Goal: Transaction & Acquisition: Purchase product/service

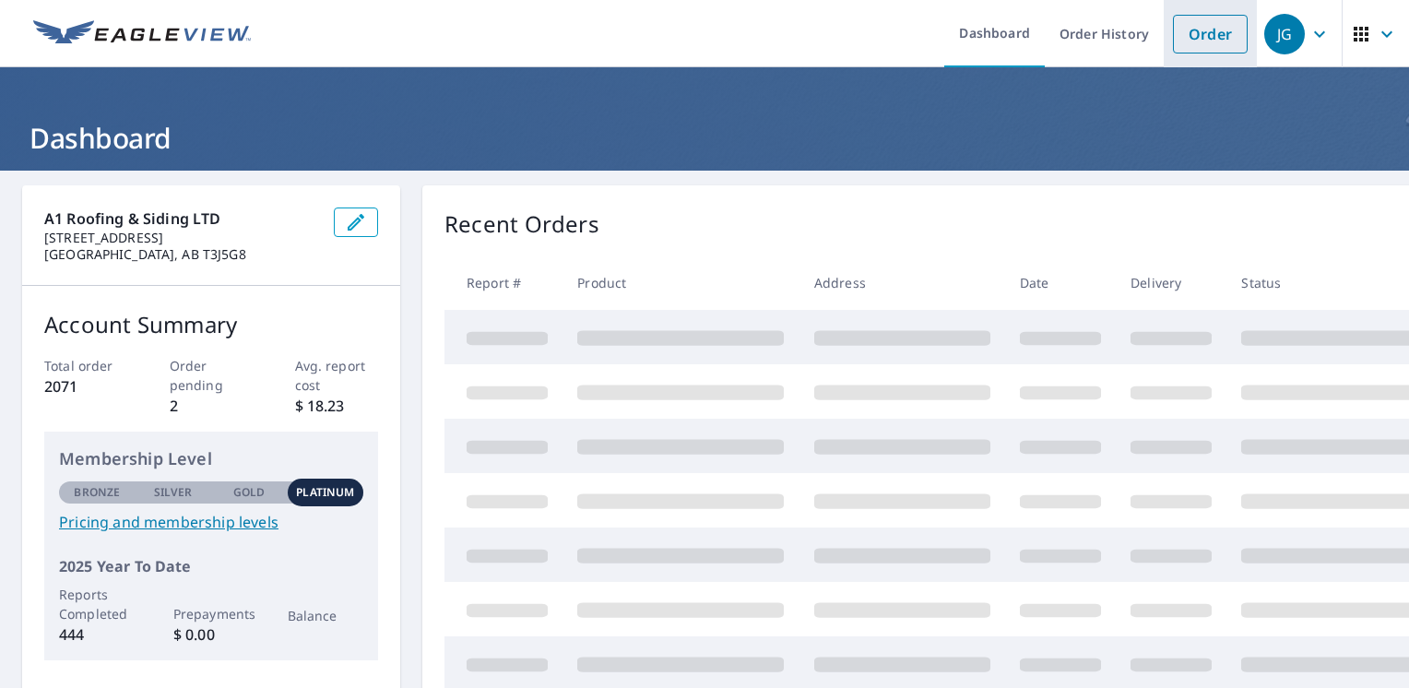
click at [1173, 37] on link "Order" at bounding box center [1210, 34] width 75 height 39
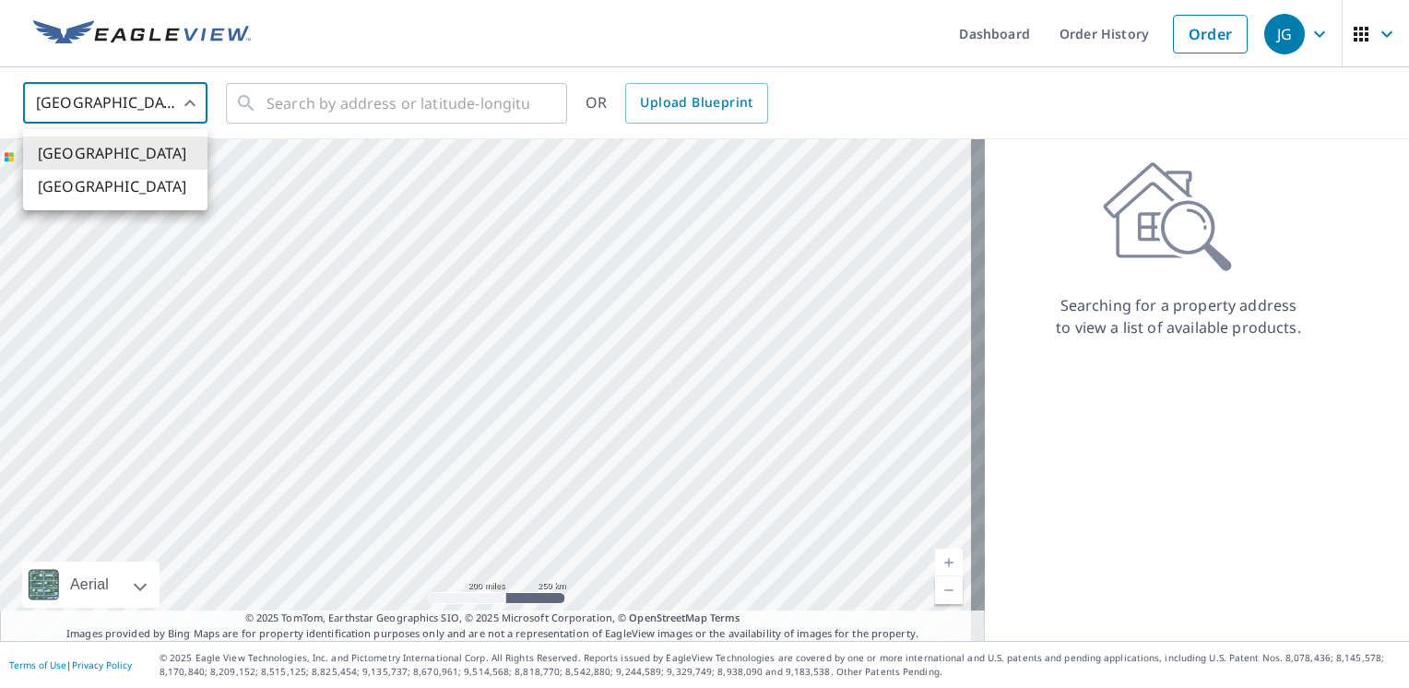
click at [110, 123] on body "JG JG Dashboard Order History Order JG United States US ​ ​ OR Upload Blueprint…" at bounding box center [704, 344] width 1409 height 688
click at [98, 192] on li "[GEOGRAPHIC_DATA]" at bounding box center [115, 186] width 184 height 33
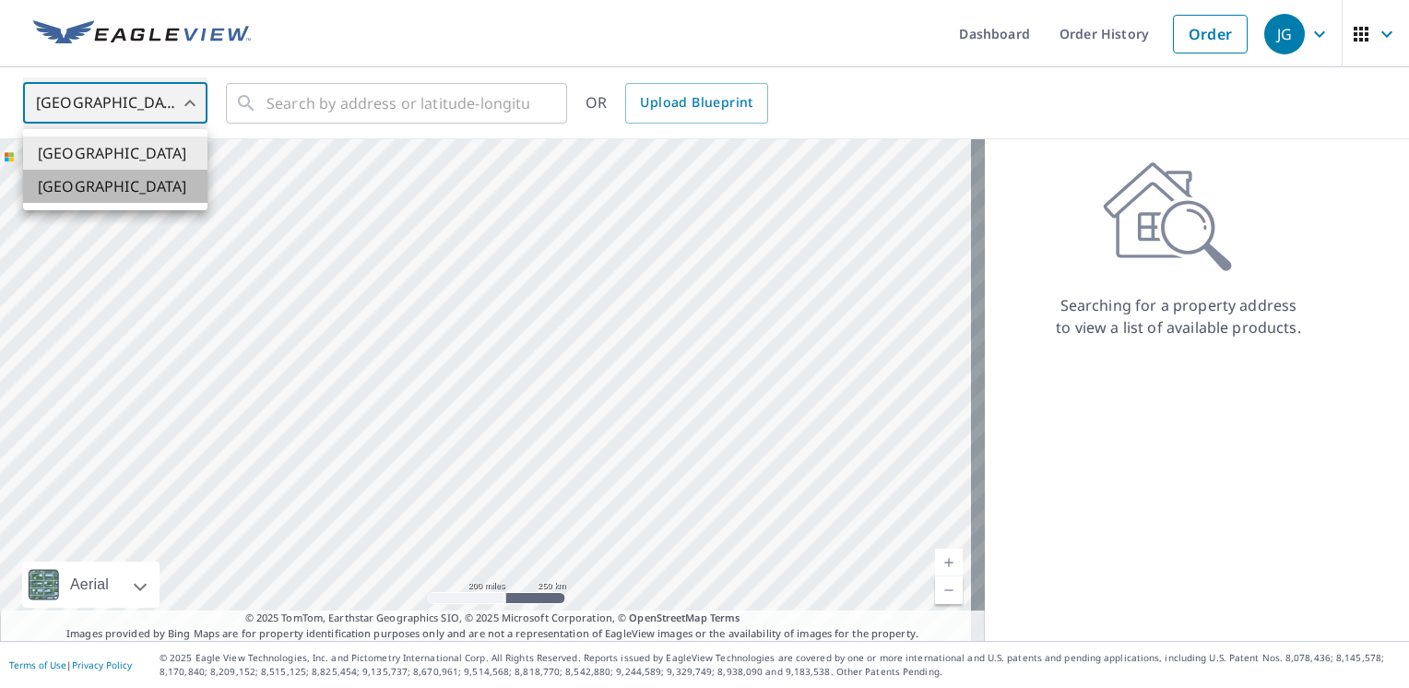
type input "CA"
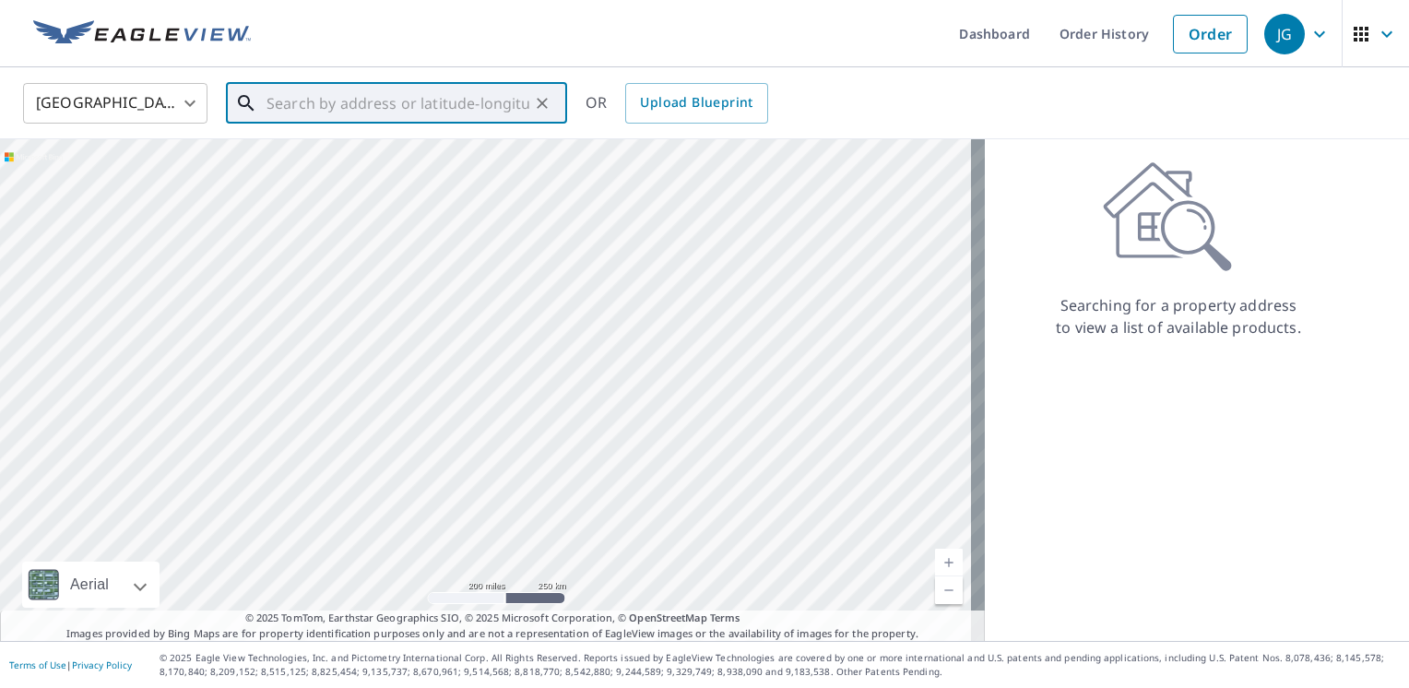
click at [291, 105] on input "text" at bounding box center [398, 103] width 263 height 52
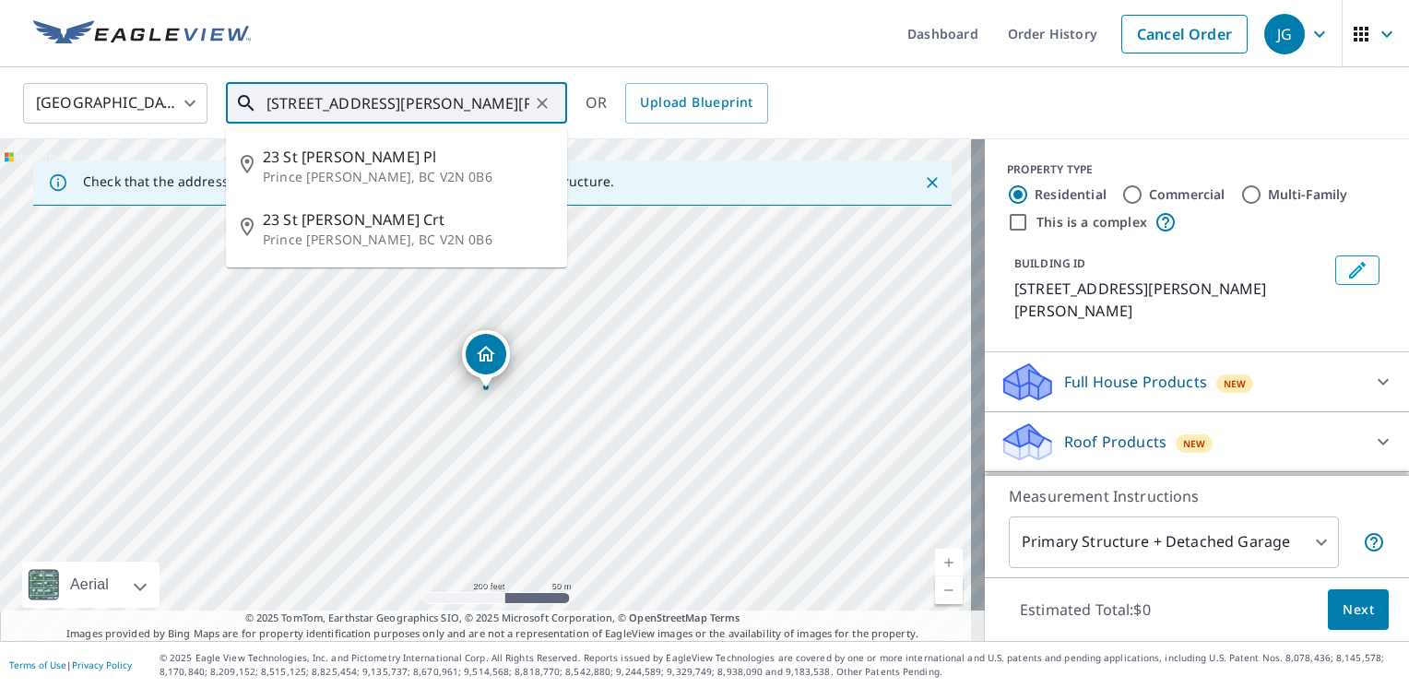
click at [301, 102] on input "[STREET_ADDRESS][PERSON_NAME][PERSON_NAME][PERSON_NAME]" at bounding box center [398, 103] width 263 height 52
drag, startPoint x: 409, startPoint y: 101, endPoint x: 579, endPoint y: 127, distance: 171.7
click at [579, 127] on div "[GEOGRAPHIC_DATA] CA ​ [STREET_ADDRESS][PERSON_NAME][PERSON_NAME][PERSON_NAME] …" at bounding box center [704, 103] width 1409 height 72
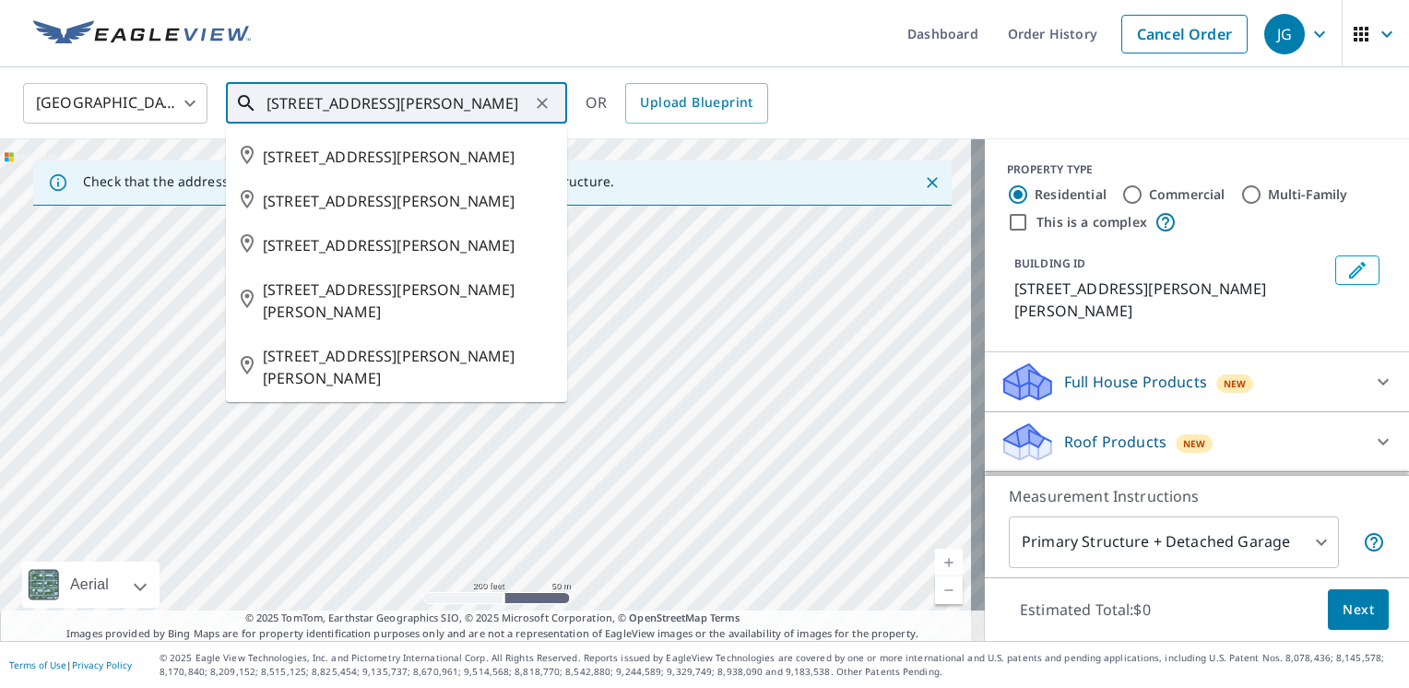
click at [476, 109] on input "[STREET_ADDRESS][PERSON_NAME]" at bounding box center [398, 103] width 263 height 52
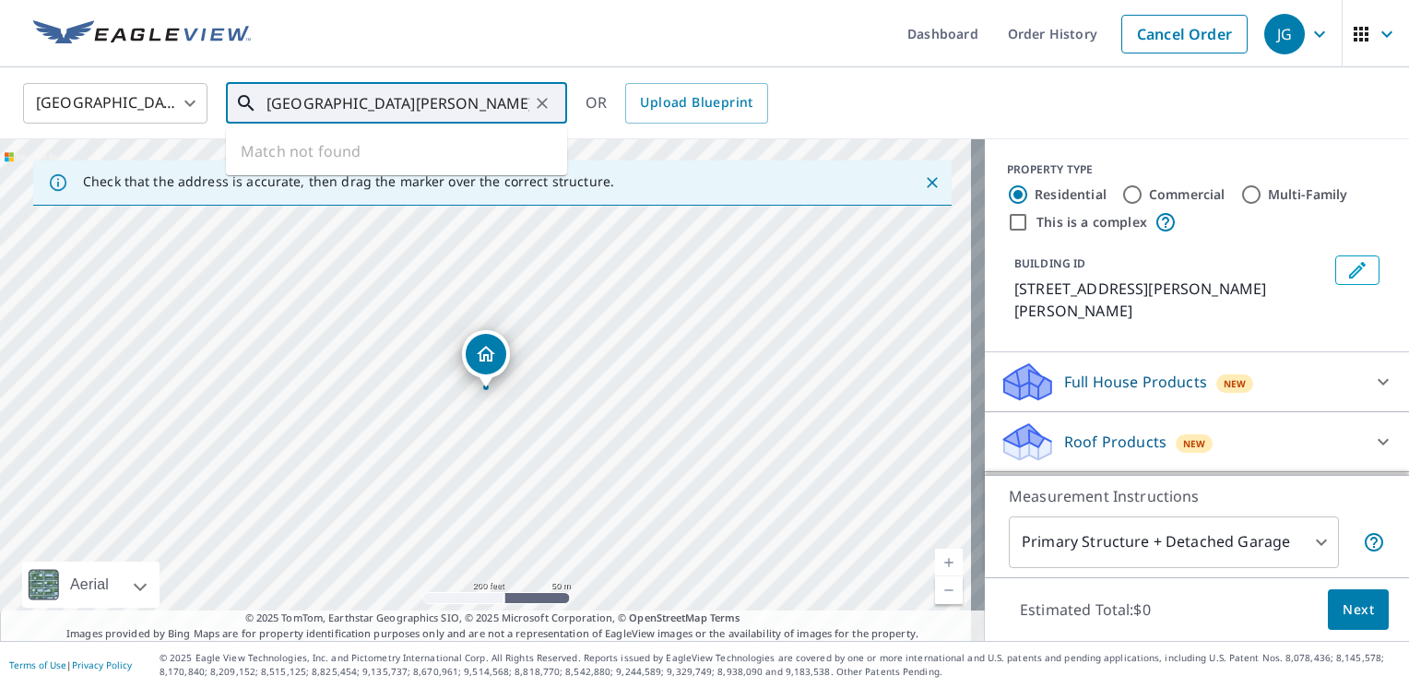
type input "[GEOGRAPHIC_DATA][PERSON_NAME]"
click at [550, 105] on icon "Clear" at bounding box center [542, 103] width 18 height 18
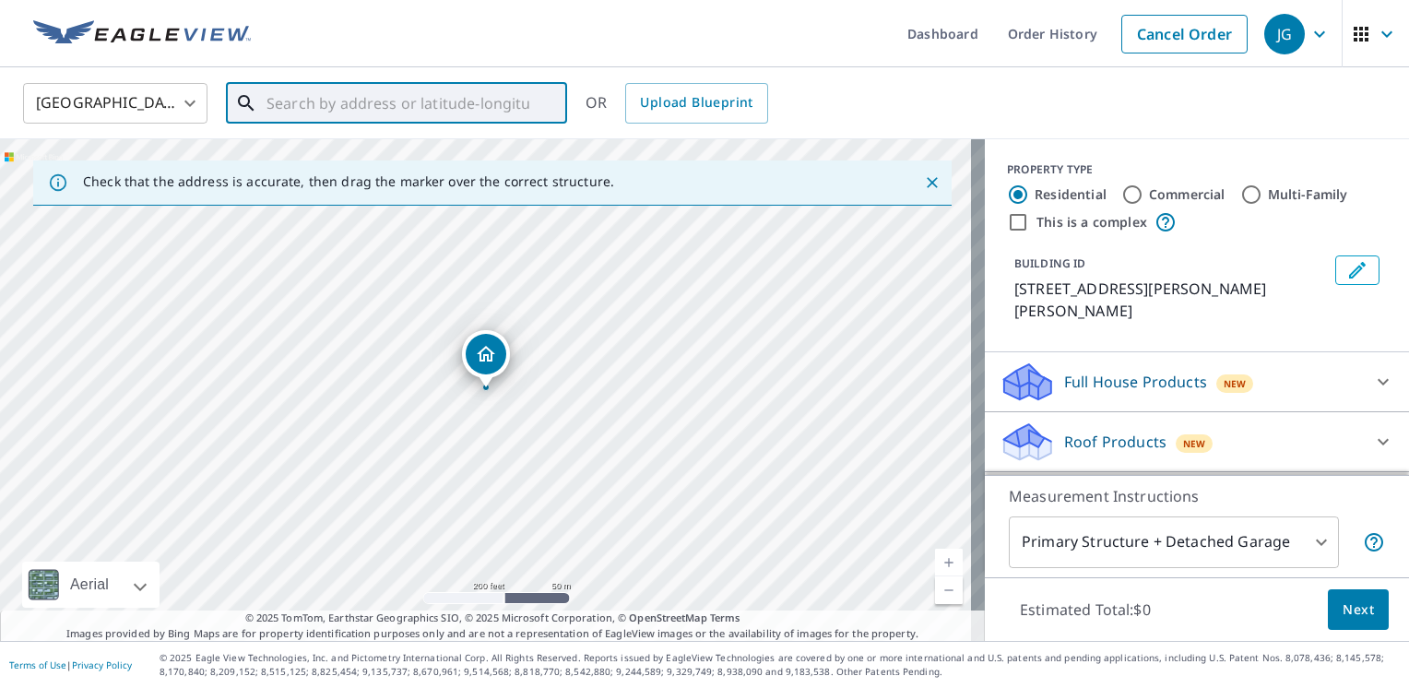
paste input "[STREET_ADDRESS],"
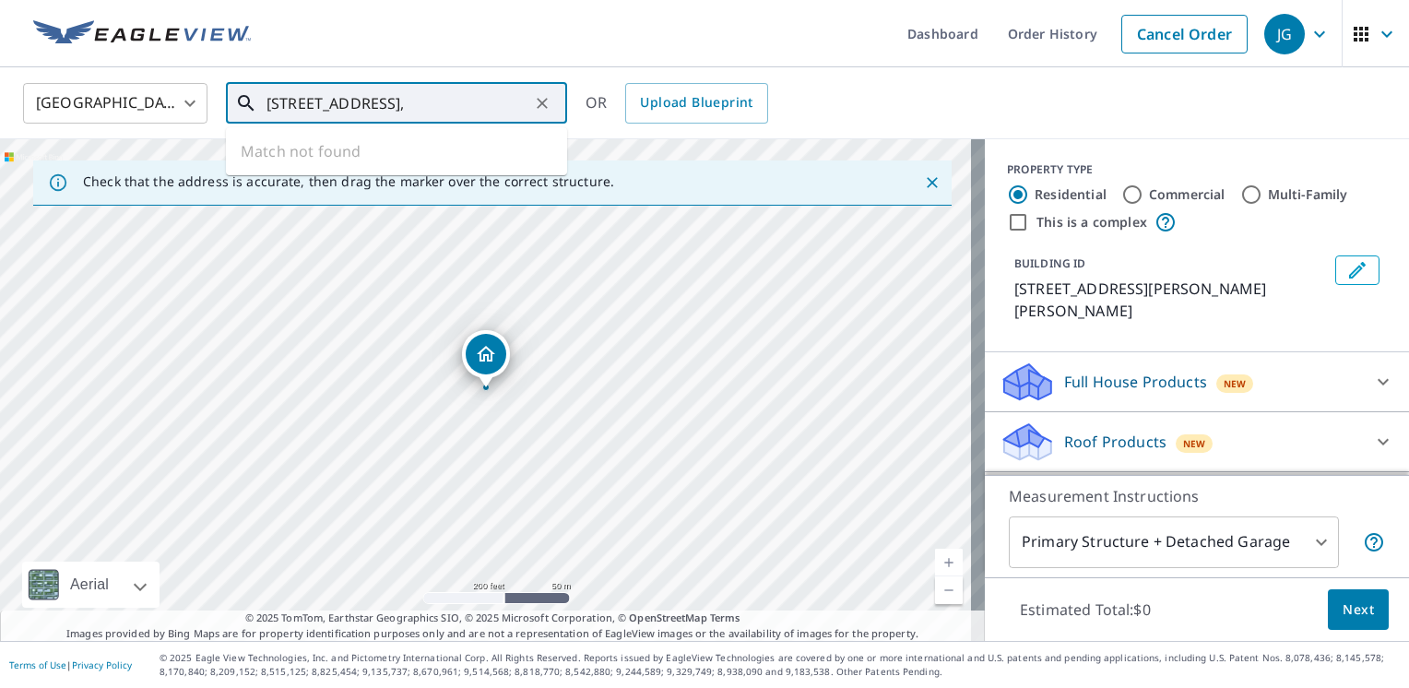
scroll to position [0, 89]
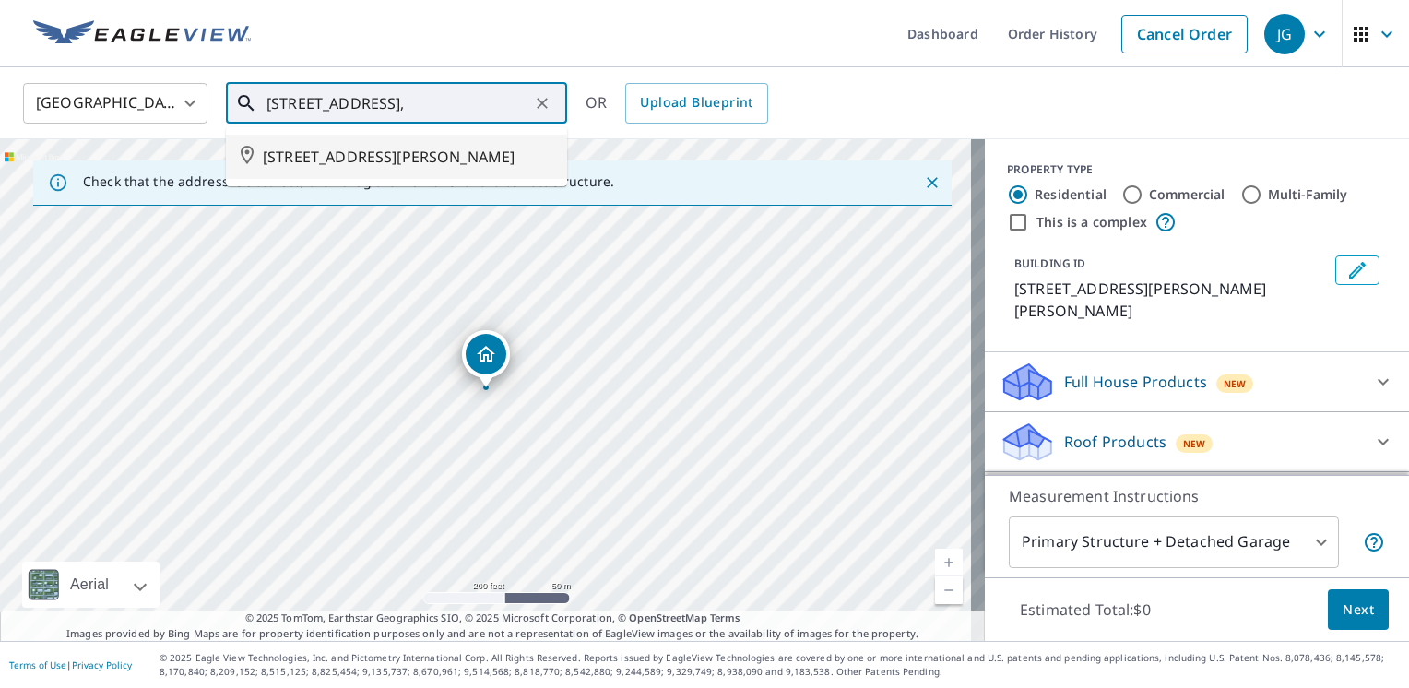
click at [340, 168] on span "[STREET_ADDRESS][PERSON_NAME]" at bounding box center [408, 157] width 290 height 22
type input "[STREET_ADDRESS][PERSON_NAME]"
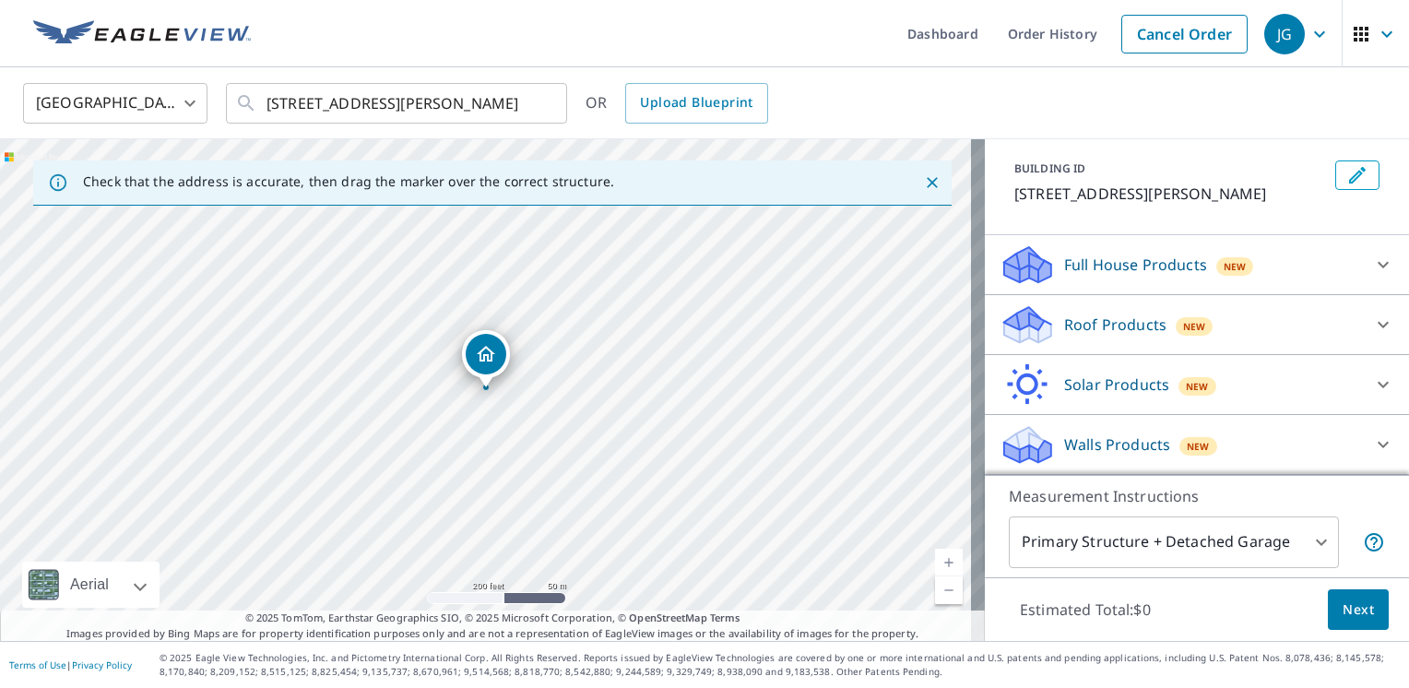
scroll to position [115, 0]
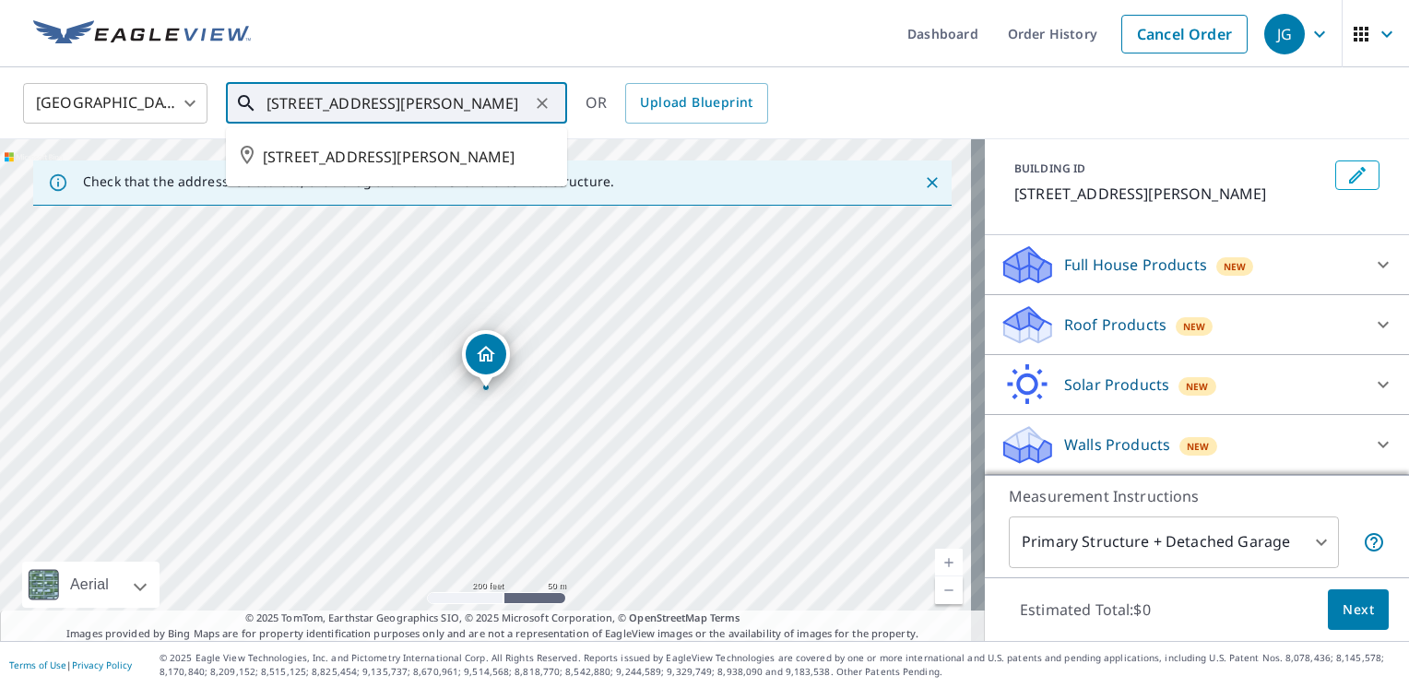
click at [523, 101] on input "[STREET_ADDRESS][PERSON_NAME]" at bounding box center [398, 103] width 263 height 52
click at [473, 168] on span "[STREET_ADDRESS][PERSON_NAME]" at bounding box center [408, 157] width 290 height 22
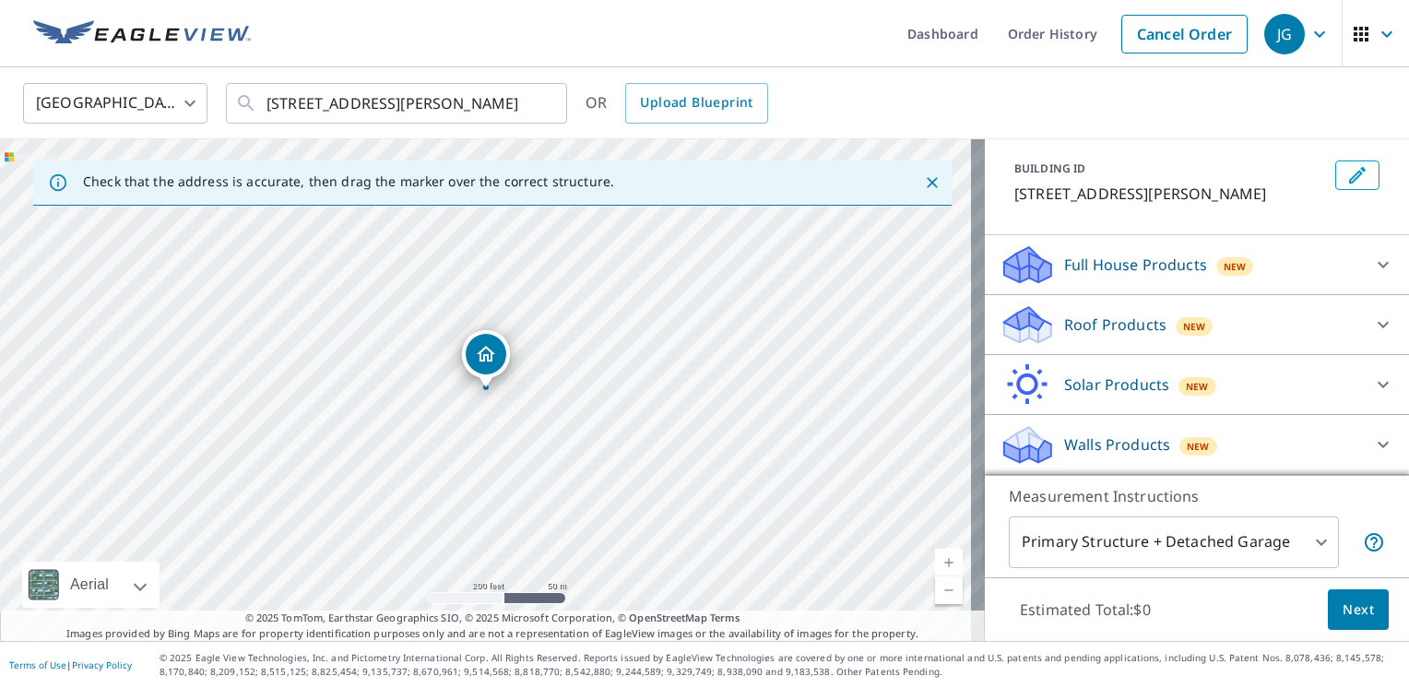
click at [1103, 327] on p "Roof Products" at bounding box center [1115, 325] width 102 height 22
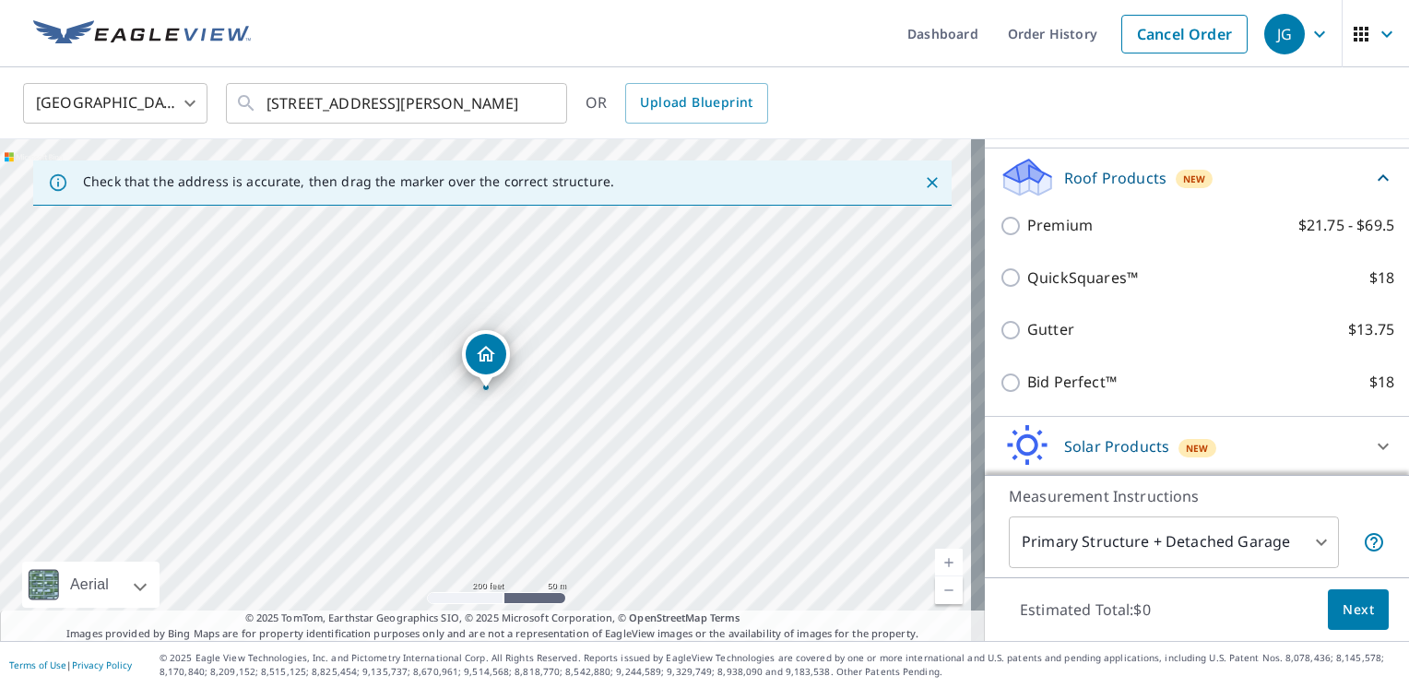
scroll to position [241, 0]
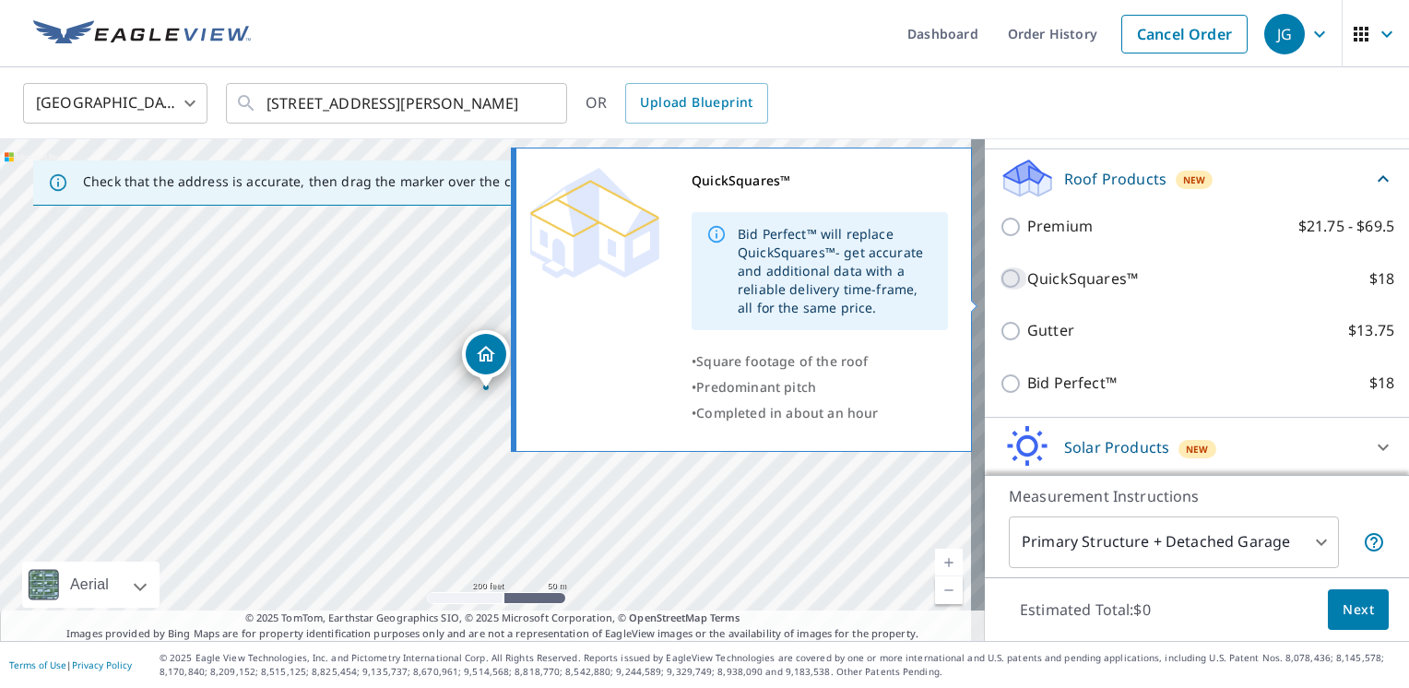
click at [1000, 290] on input "QuickSquares™ $18" at bounding box center [1014, 278] width 28 height 22
checkbox input "true"
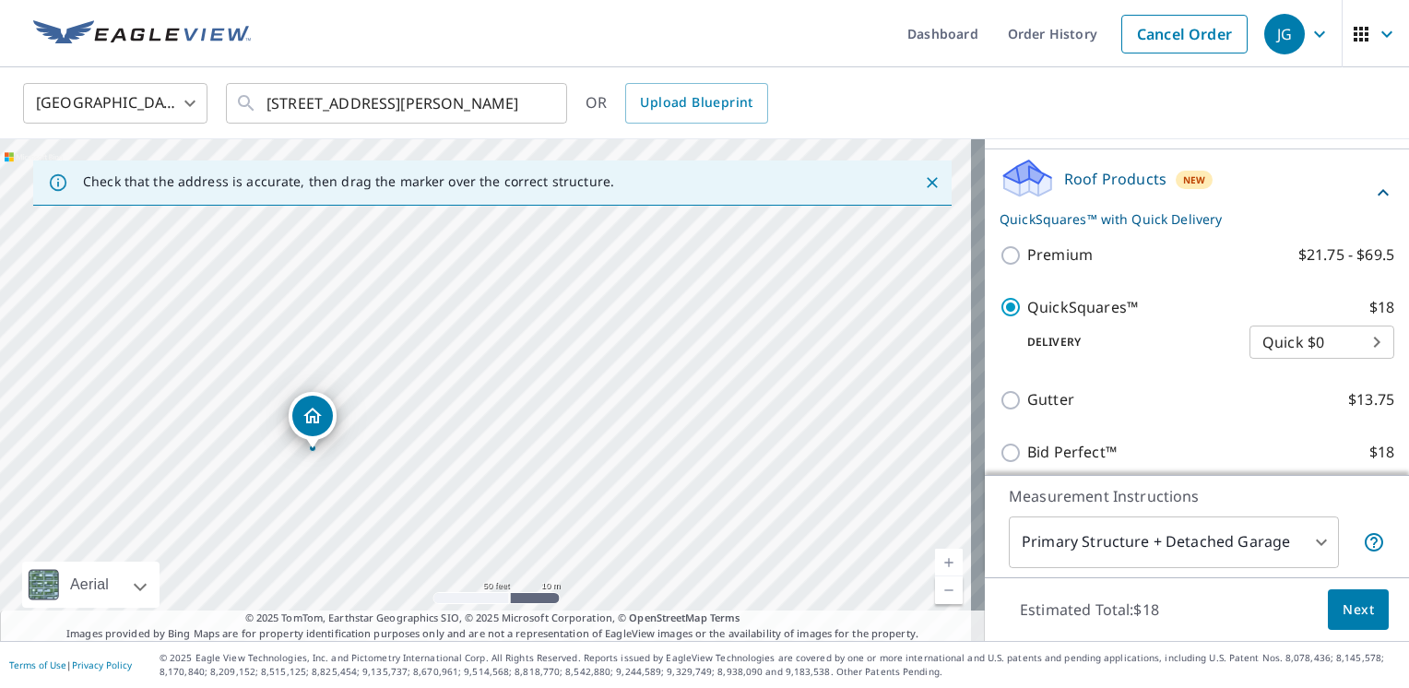
drag, startPoint x: 354, startPoint y: 412, endPoint x: 313, endPoint y: 415, distance: 41.6
click at [540, 100] on icon "Clear" at bounding box center [542, 103] width 18 height 18
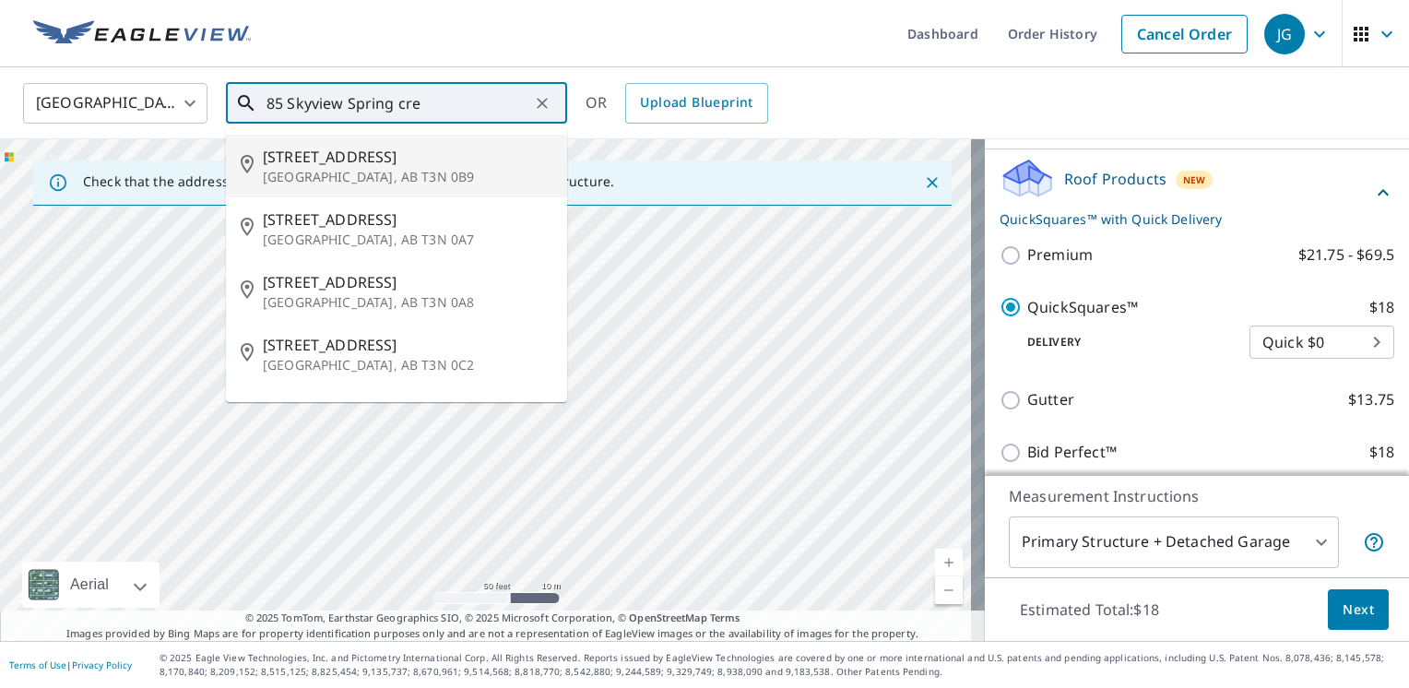
click at [439, 161] on span "[STREET_ADDRESS]" at bounding box center [408, 157] width 290 height 22
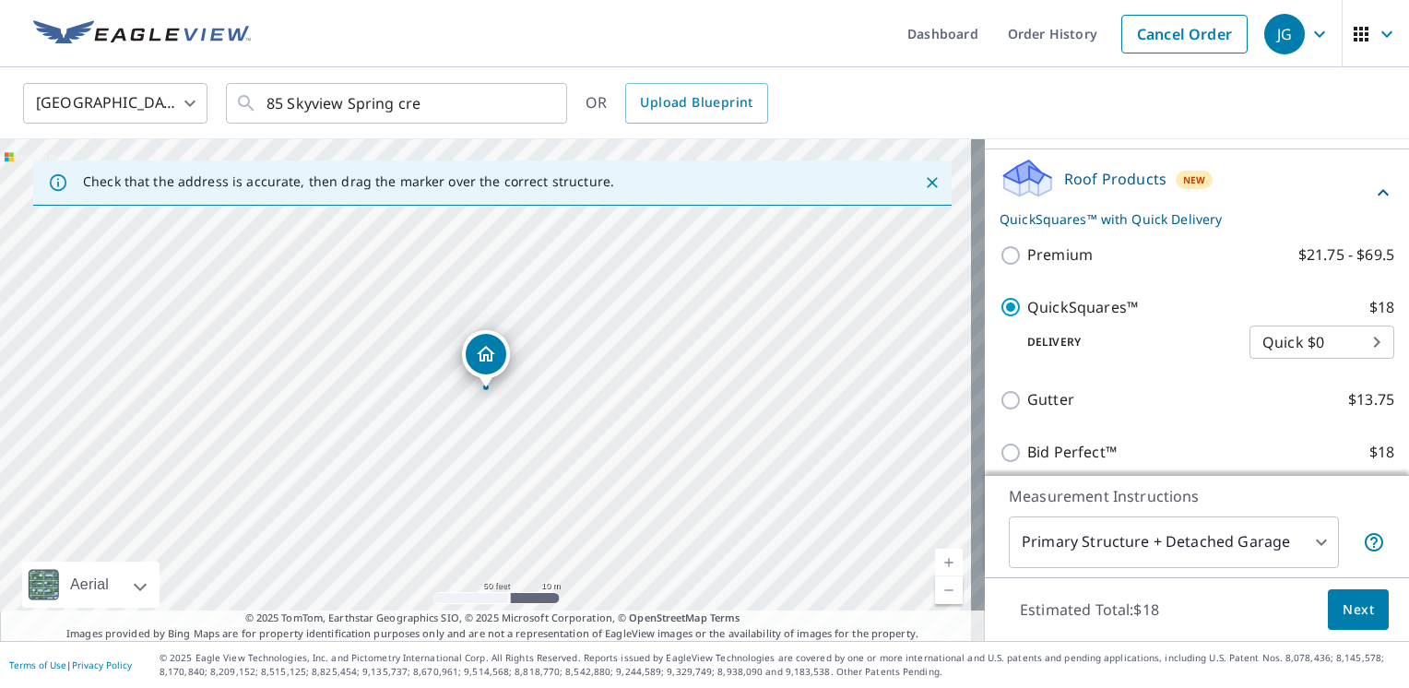
type input "[STREET_ADDRESS]"
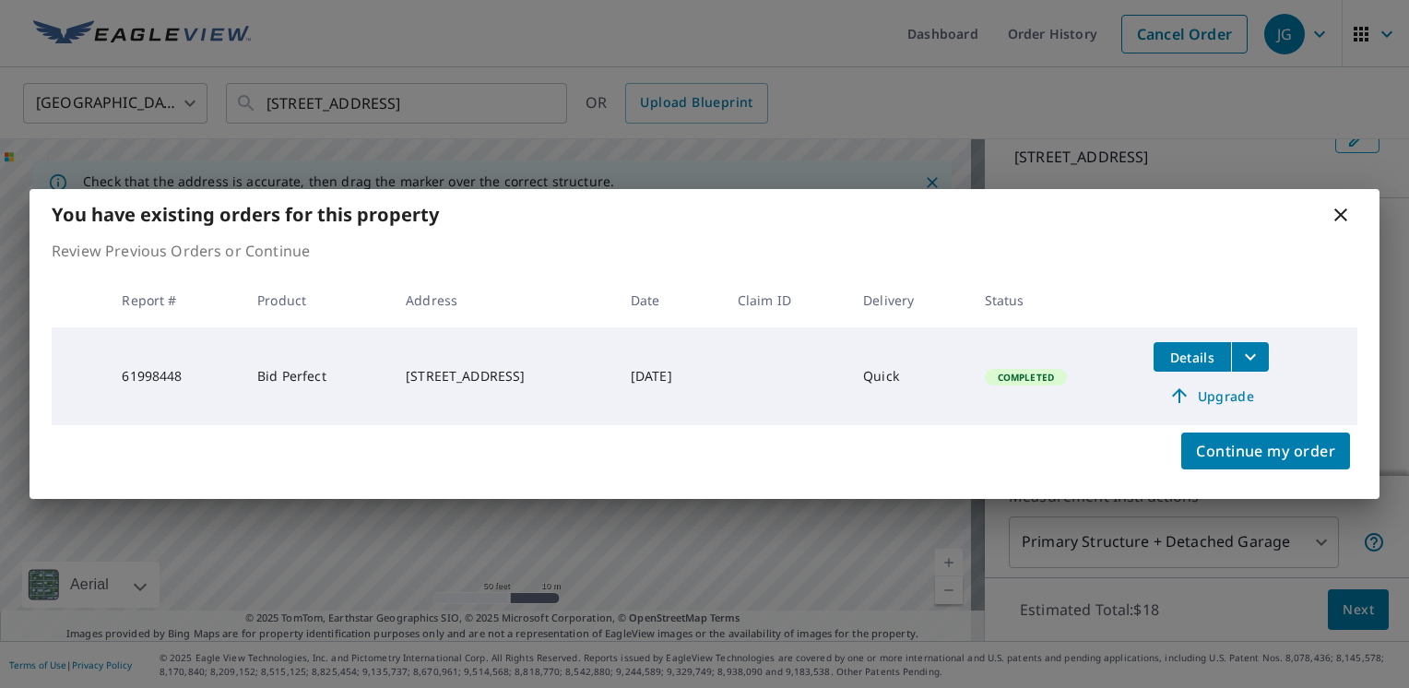
scroll to position [143, 0]
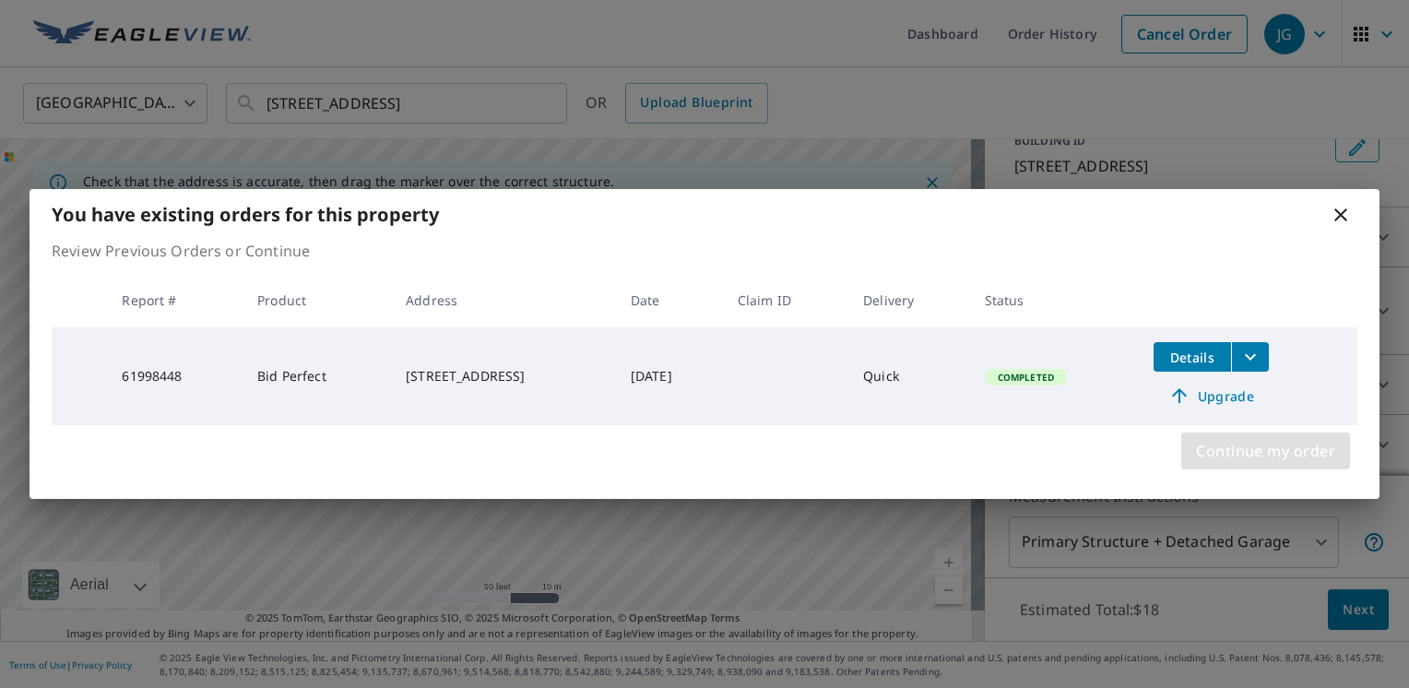
click at [1273, 462] on span "Continue my order" at bounding box center [1265, 451] width 139 height 26
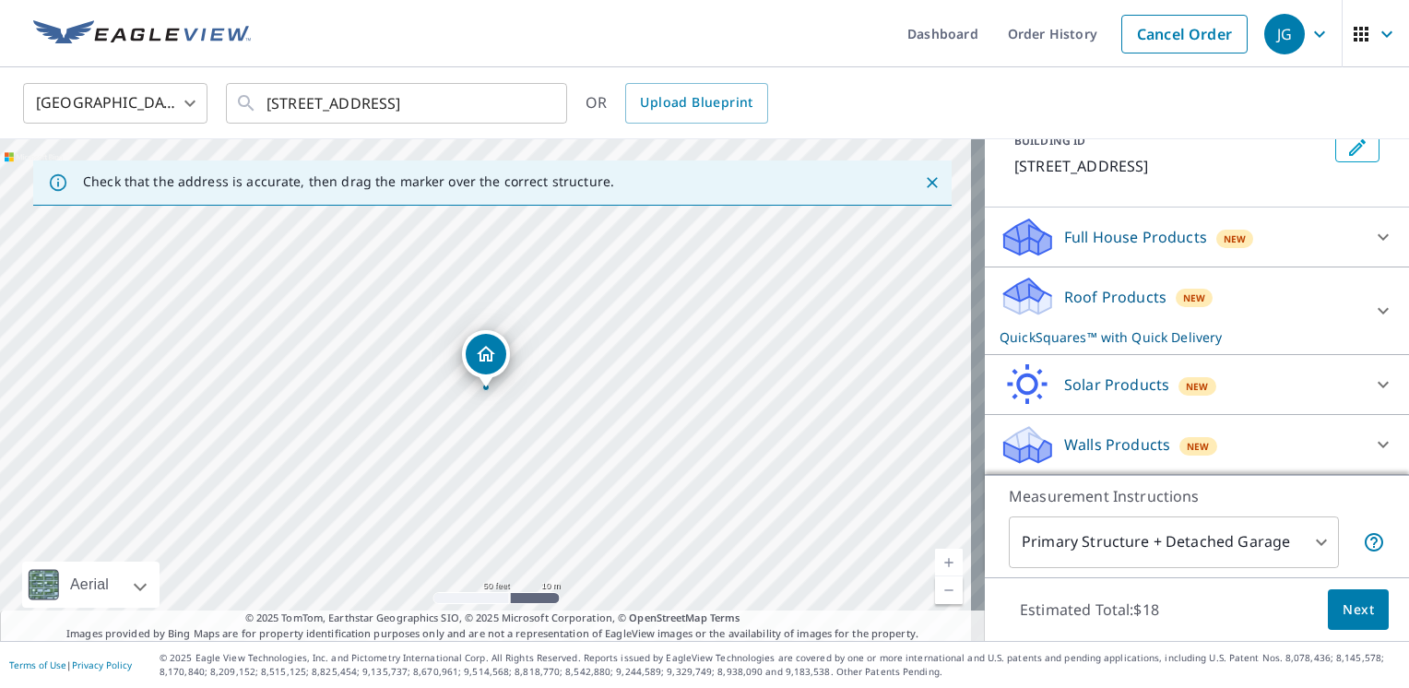
click at [1228, 306] on div "Roof Products New QuickSquares™ with Quick Delivery" at bounding box center [1181, 311] width 362 height 72
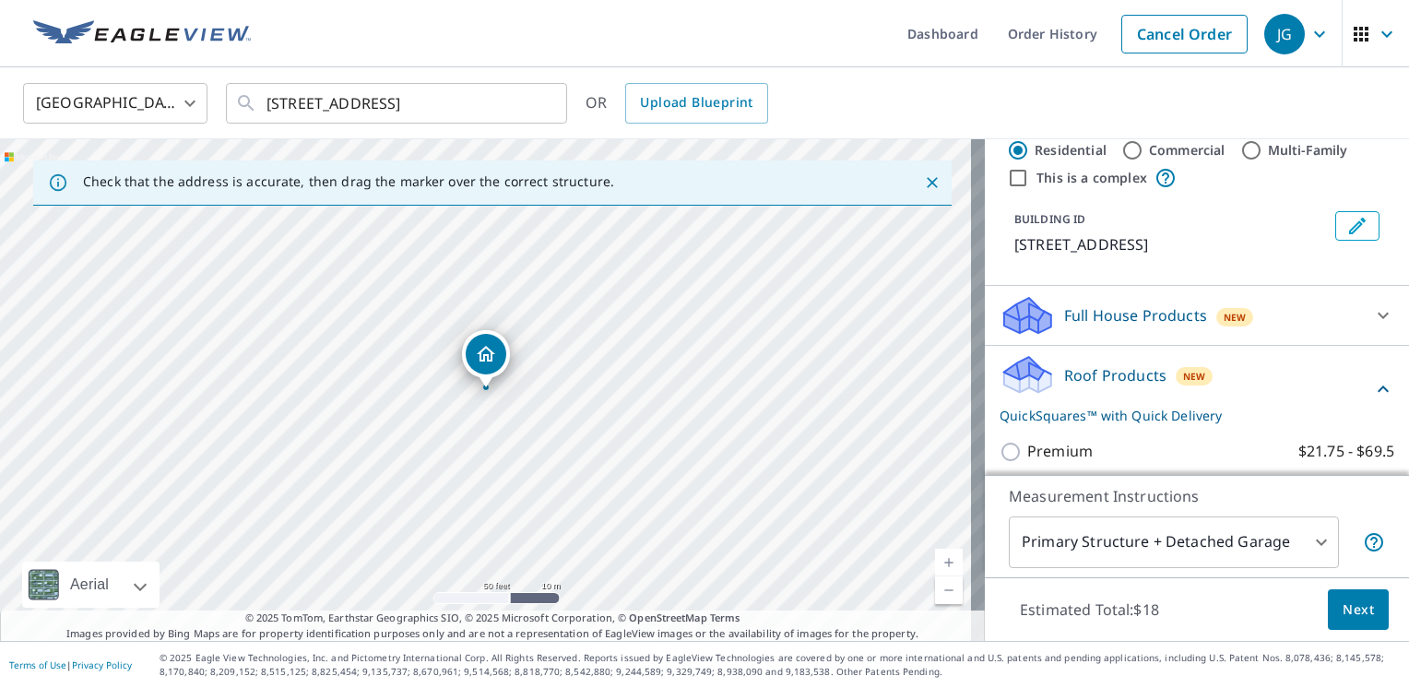
scroll to position [43, 0]
click at [1335, 623] on button "Next" at bounding box center [1358, 610] width 61 height 42
